Goal: Find specific page/section: Find specific page/section

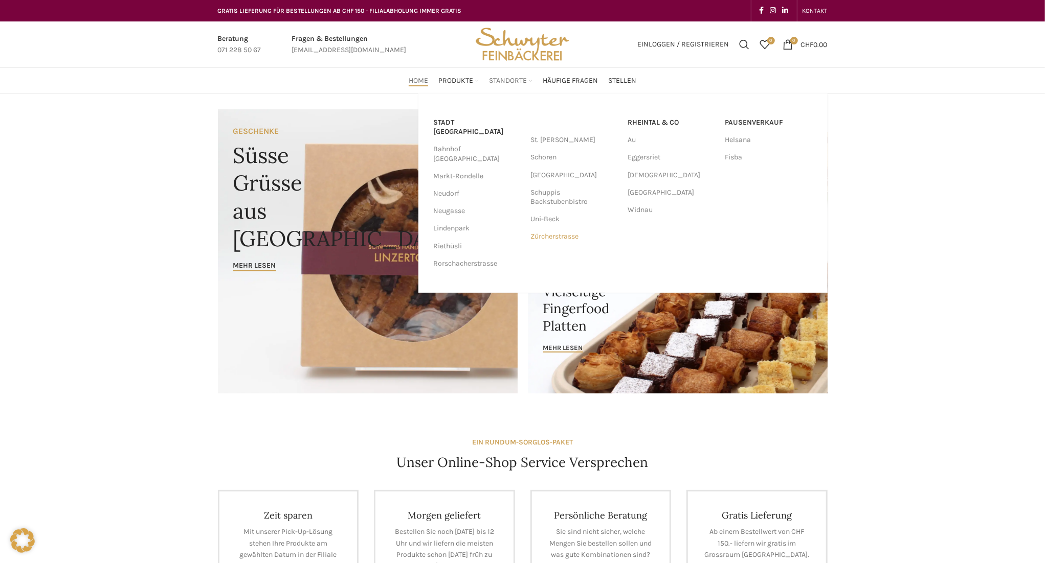
click at [561, 232] on link "Zürcherstrasse" at bounding box center [574, 236] width 87 height 17
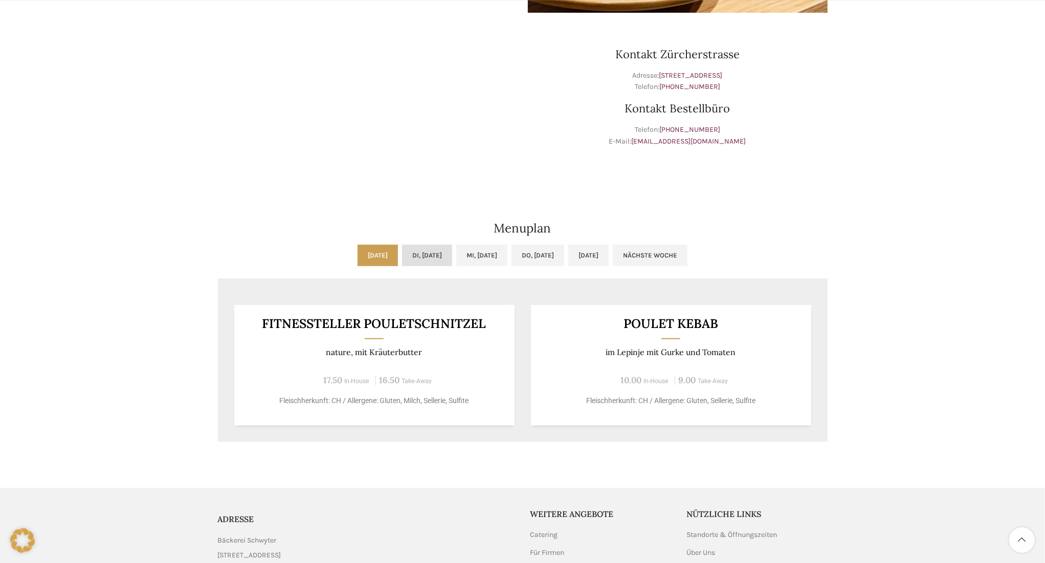
scroll to position [319, 0]
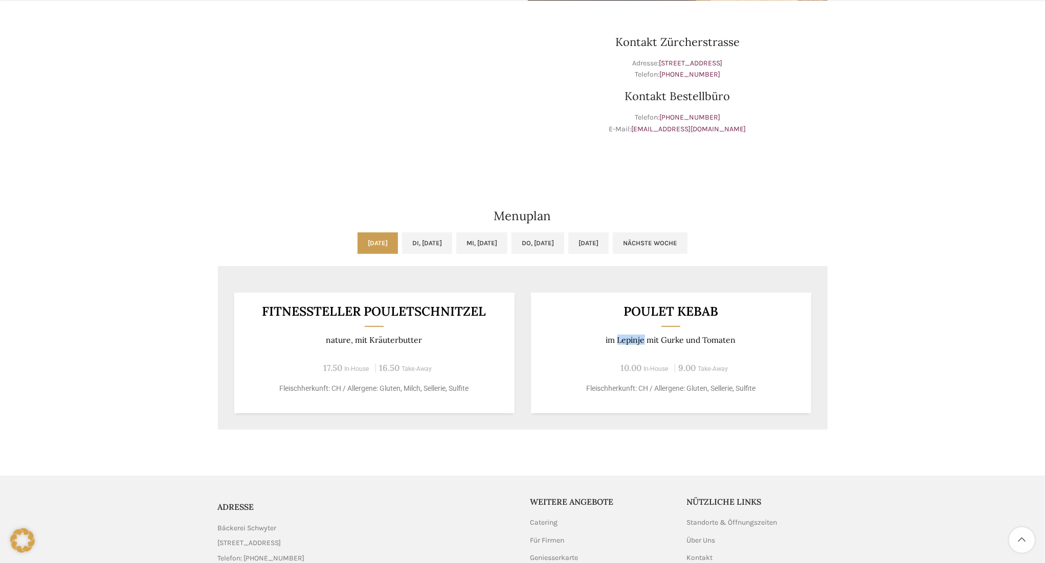
drag, startPoint x: 644, startPoint y: 341, endPoint x: 617, endPoint y: 340, distance: 26.6
click at [617, 340] on p "im Lepinje mit Gurke und Tomaten" at bounding box center [670, 340] width 255 height 10
copy p "Lepinje"
click at [854, 240] on div "Zürcherstrasse [PERSON_NAME] & Café Wochentag ÖFFNUNGSZEITEN [PERSON_NAME] 06:3…" at bounding box center [522, 115] width 1045 height 681
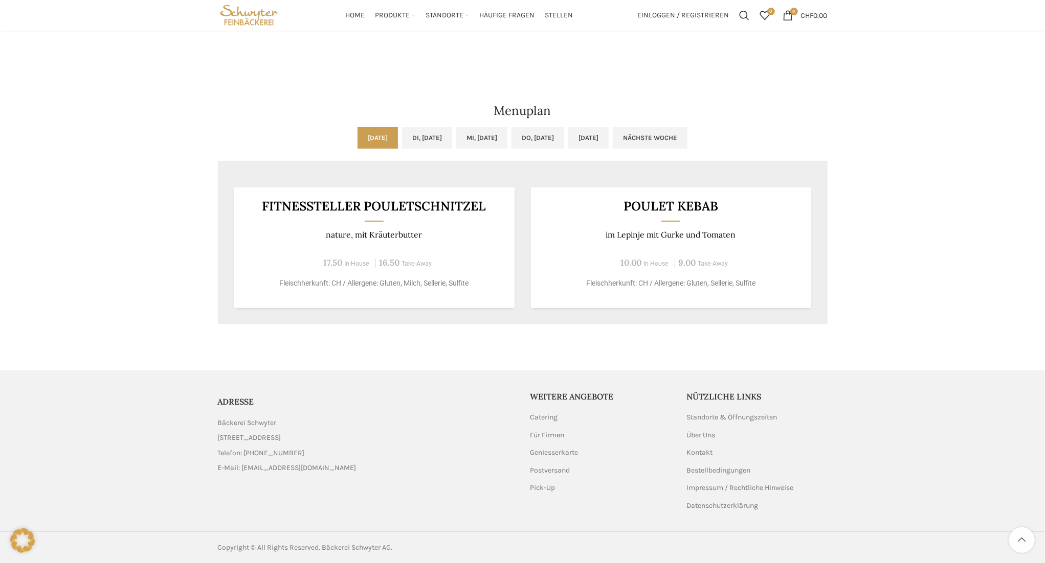
scroll to position [159, 0]
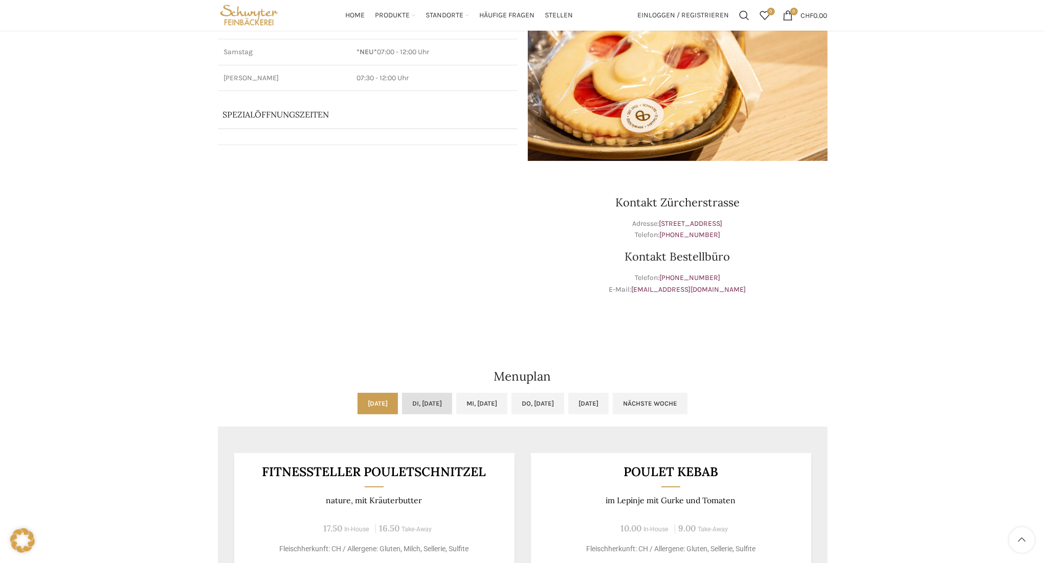
click at [435, 403] on link "Di, [DATE]" at bounding box center [427, 403] width 50 height 21
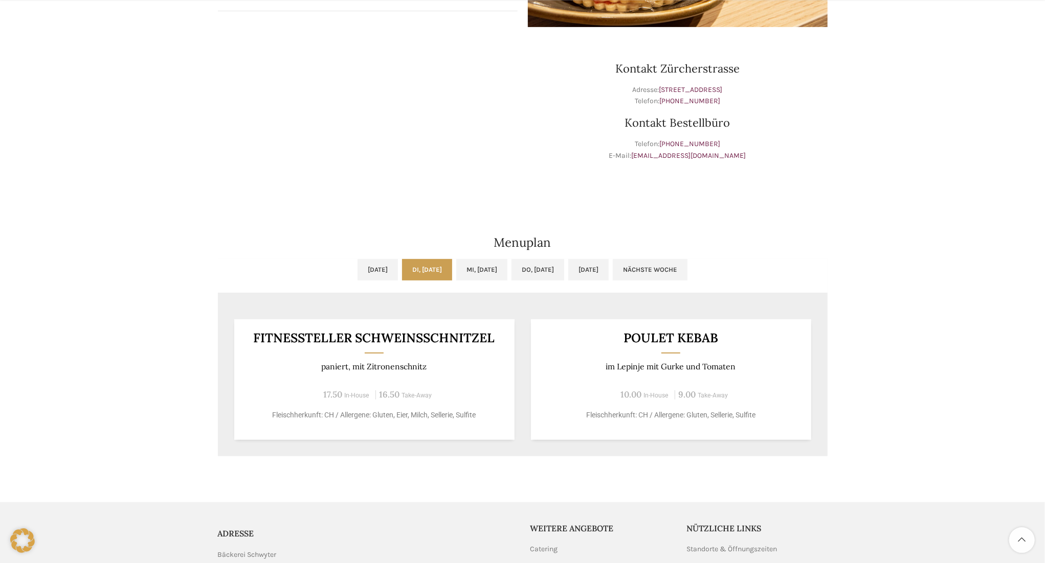
scroll to position [318, 0]
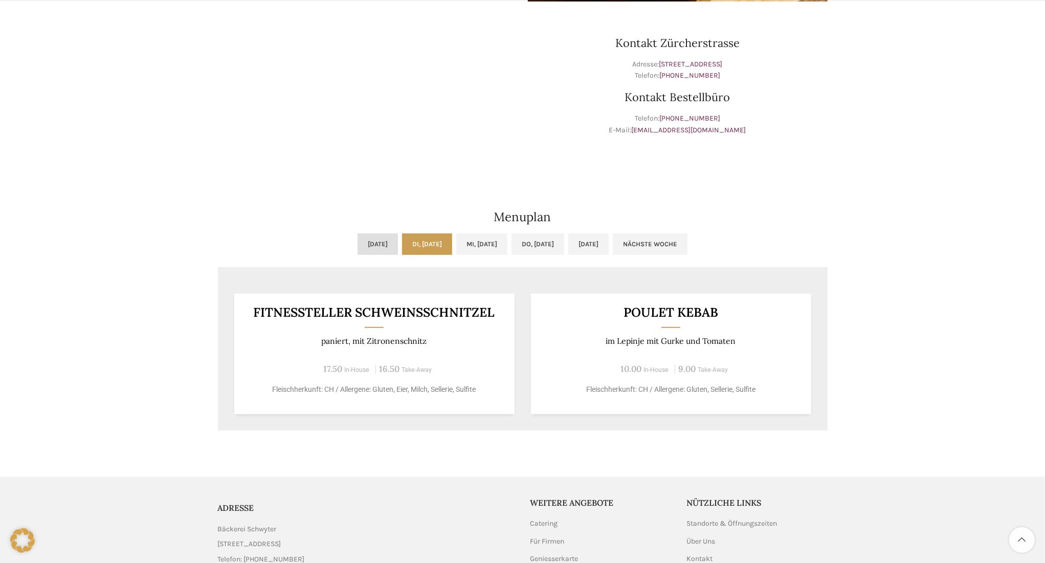
click at [359, 246] on link "[DATE]" at bounding box center [377, 244] width 40 height 21
click at [415, 251] on link "Di, [DATE]" at bounding box center [427, 244] width 50 height 21
click at [482, 244] on link "Mi, [DATE]" at bounding box center [481, 244] width 51 height 21
click at [550, 247] on link "Do, [DATE]" at bounding box center [537, 244] width 53 height 21
click at [608, 242] on link "[DATE]" at bounding box center [588, 244] width 40 height 21
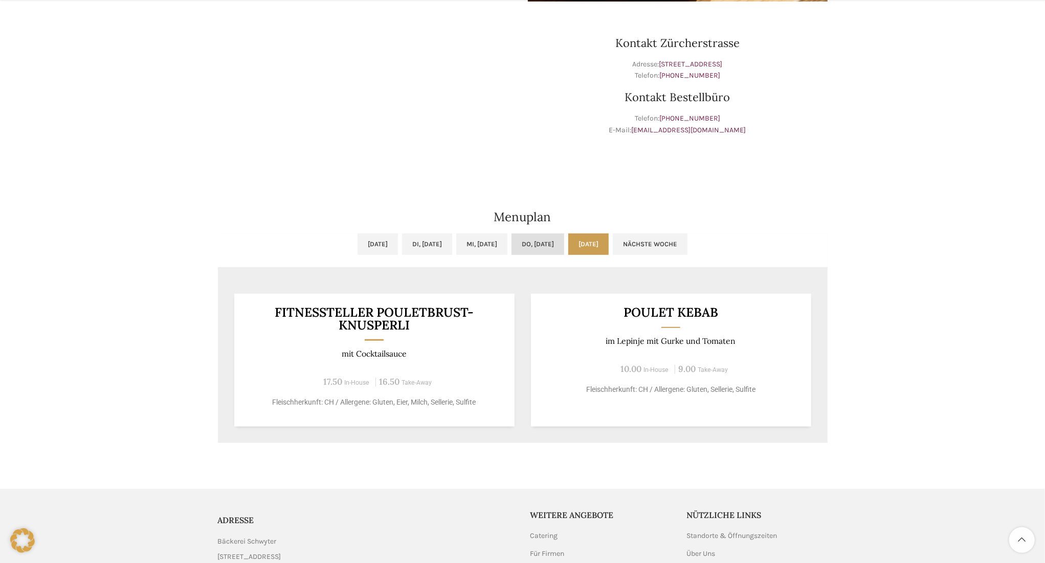
click at [564, 242] on link "Do, [DATE]" at bounding box center [537, 244] width 53 height 21
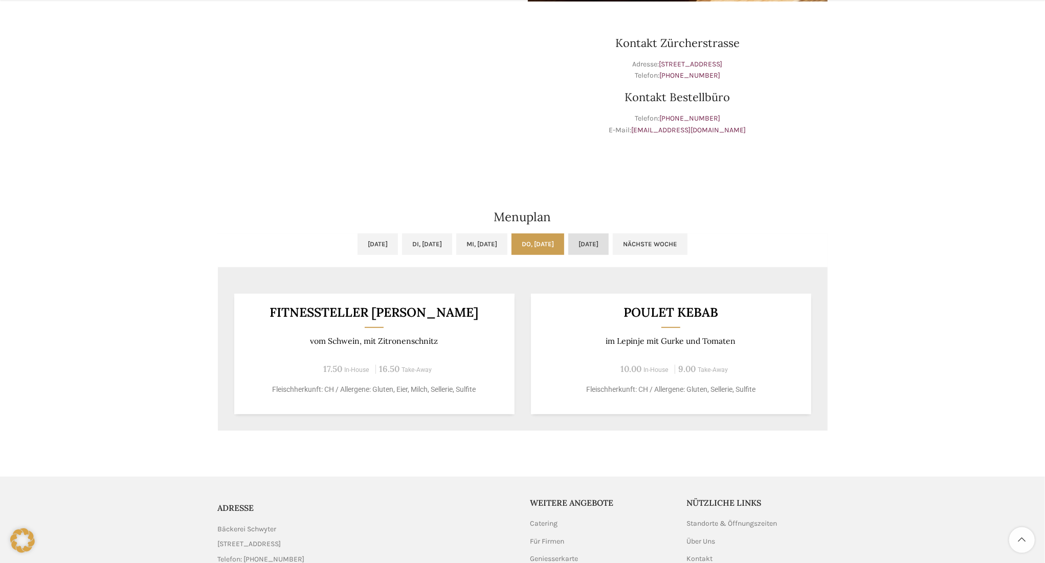
click at [608, 239] on link "[DATE]" at bounding box center [588, 244] width 40 height 21
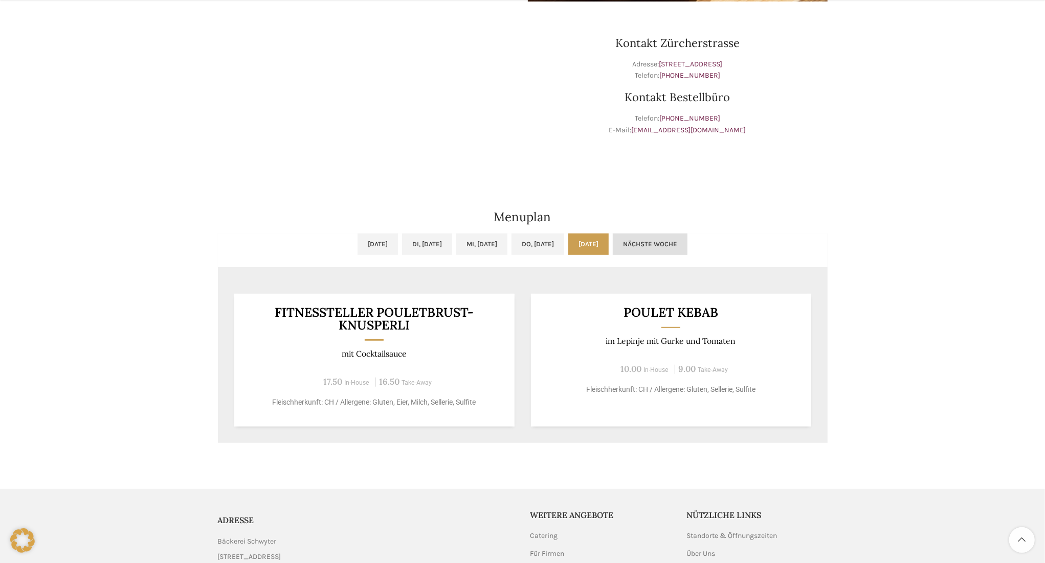
click at [687, 236] on link "Nächste Woche" at bounding box center [650, 244] width 75 height 21
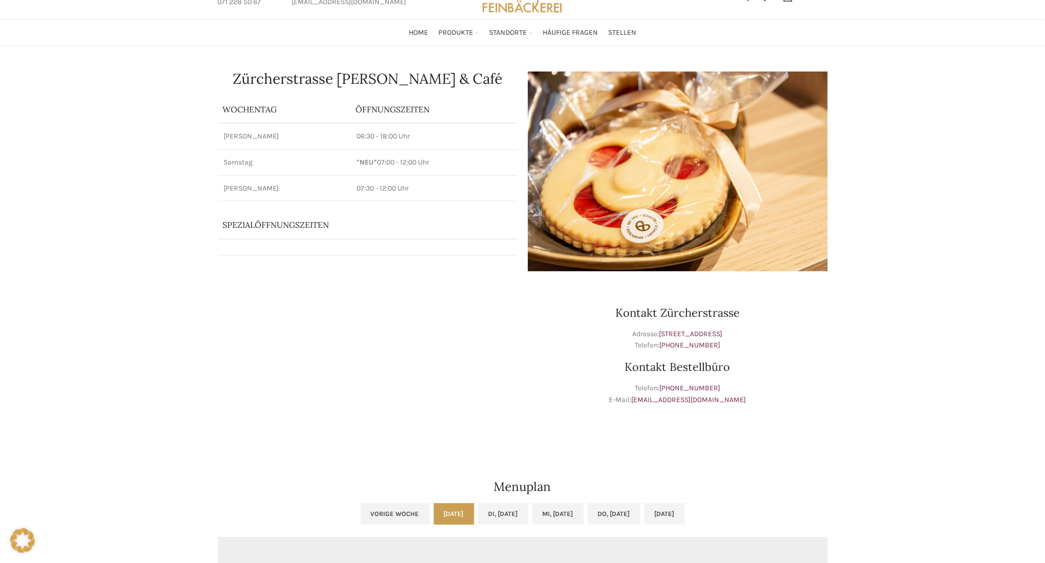
scroll to position [0, 0]
